Goal: Task Accomplishment & Management: Manage account settings

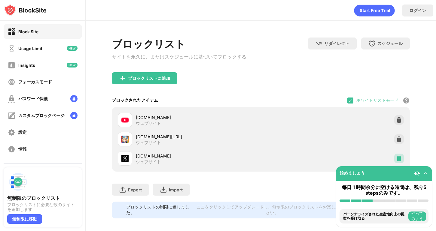
click at [402, 159] on img at bounding box center [399, 159] width 6 height 6
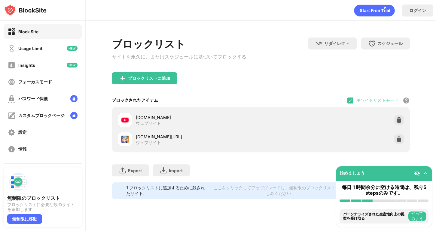
click at [353, 98] on div "ホワイトリストモード ホワイトリスト以外のすべての Web サイトをブロックします。ホワイトリスト モードは URL でのみ機能し、カテゴリやキーワードは含ま…" at bounding box center [378, 100] width 62 height 13
click at [350, 102] on img at bounding box center [350, 100] width 5 height 5
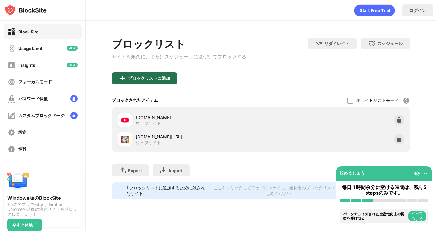
click at [159, 81] on div "ブロックリストに追加" at bounding box center [149, 78] width 42 height 5
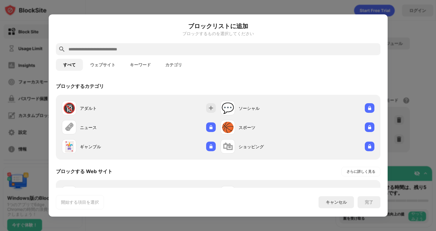
click at [167, 44] on div at bounding box center [218, 49] width 324 height 12
click at [165, 48] on input "text" at bounding box center [223, 49] width 310 height 7
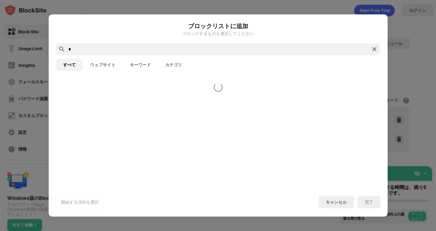
type input "*"
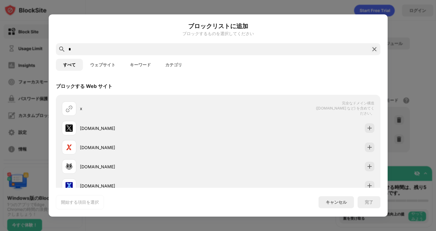
click at [370, 206] on div "完了" at bounding box center [369, 202] width 23 height 12
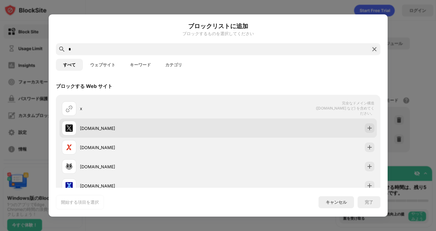
click at [308, 126] on div "x.com" at bounding box center [217, 128] width 317 height 19
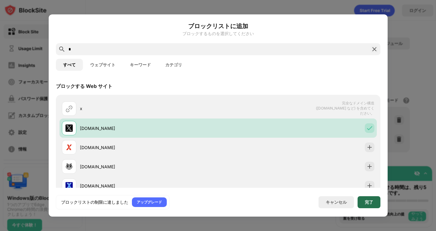
click at [374, 205] on div "完了" at bounding box center [369, 202] width 23 height 12
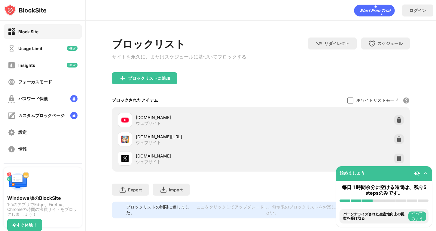
click at [352, 102] on div at bounding box center [350, 101] width 6 height 6
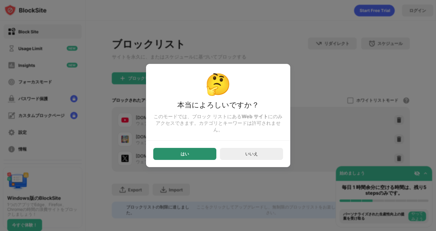
click at [195, 153] on div "はい" at bounding box center [184, 154] width 63 height 12
